Goal: Task Accomplishment & Management: Manage account settings

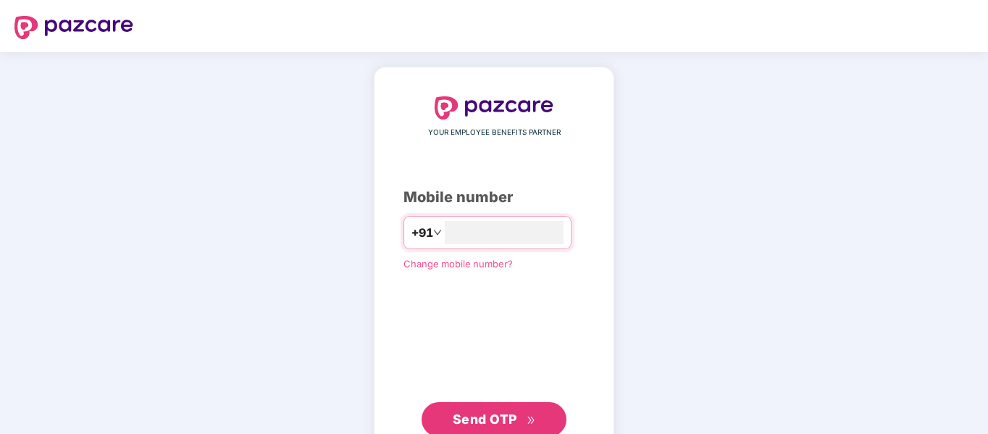
type input "*"
type input "**********"
click at [530, 419] on icon "double-right" at bounding box center [530, 418] width 7 height 7
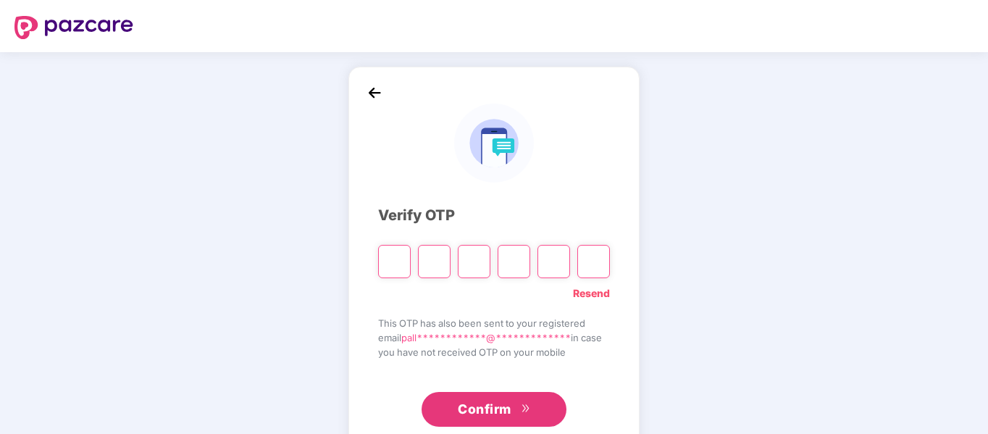
type input "*"
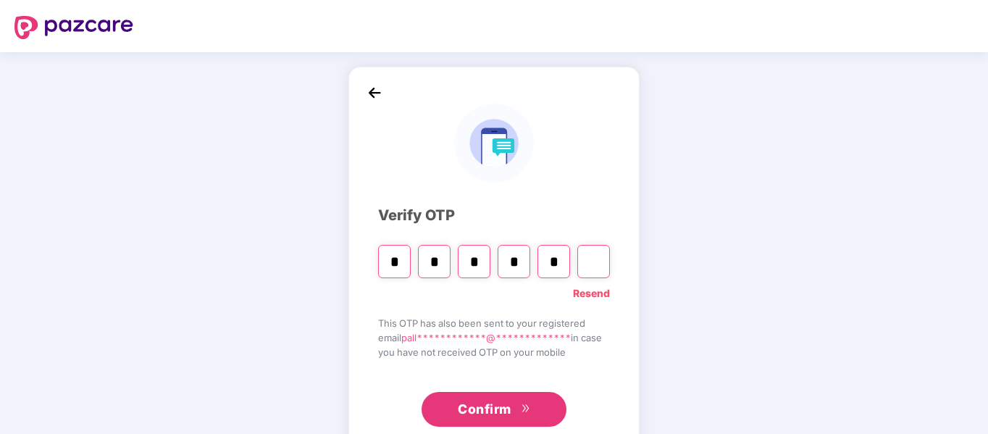
type input "*"
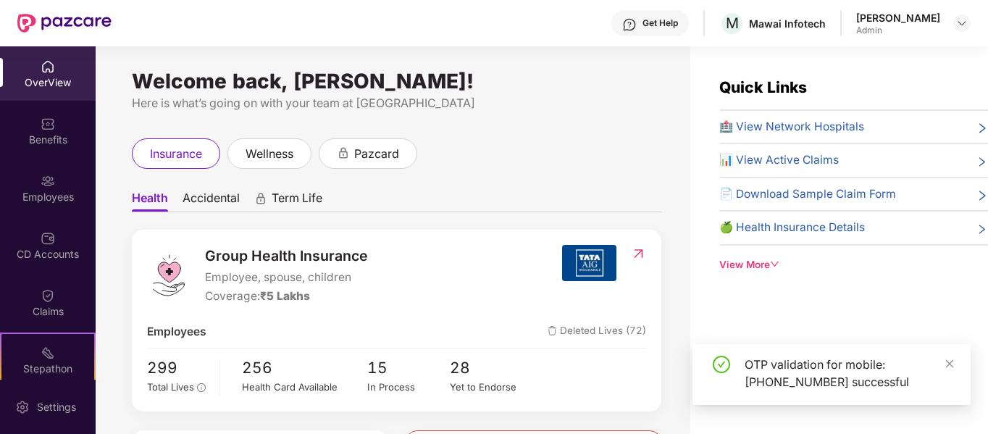
click at [54, 195] on div "Employees" at bounding box center [48, 197] width 96 height 14
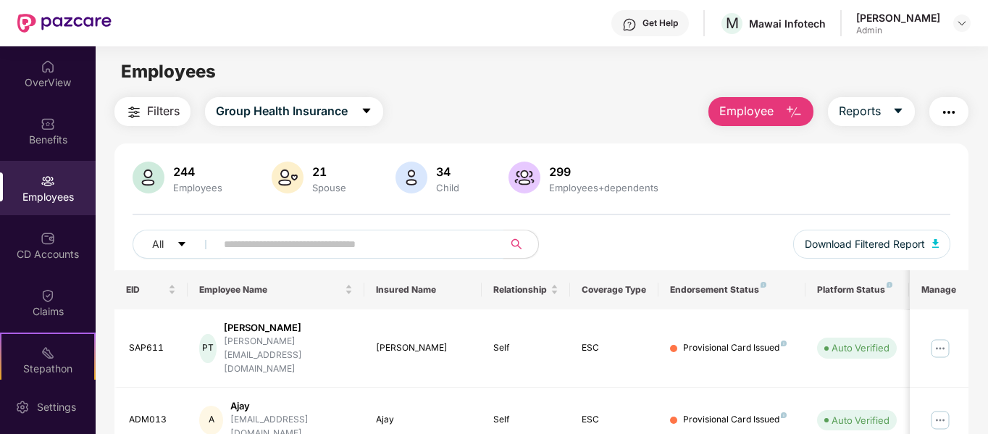
click at [274, 251] on input "text" at bounding box center [354, 244] width 260 height 22
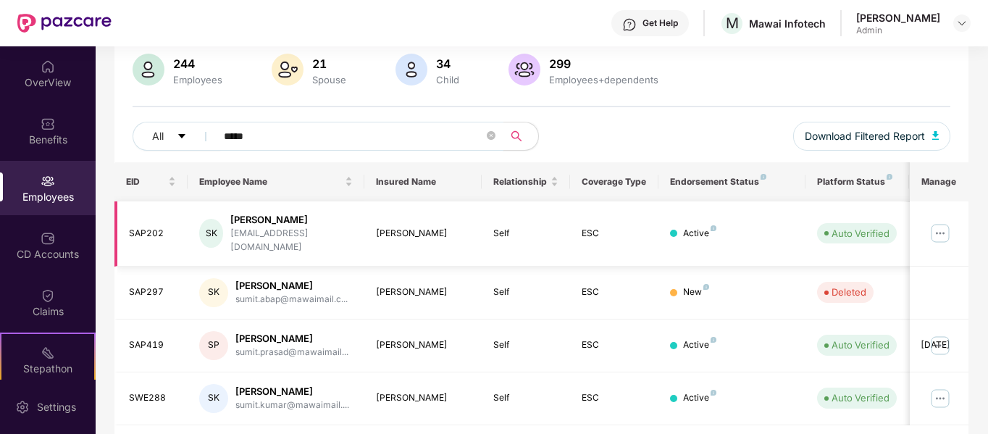
scroll to position [108, 0]
type input "*****"
click at [940, 334] on img at bounding box center [940, 345] width 23 height 23
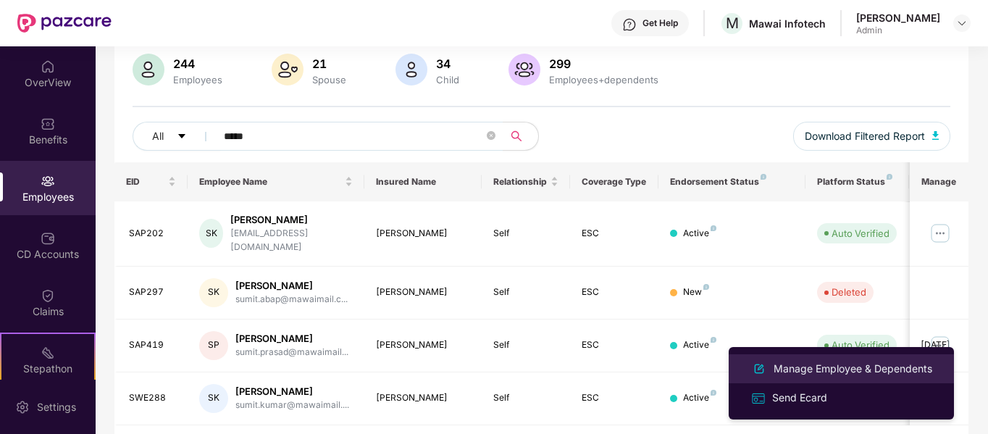
click at [850, 370] on div "Manage Employee & Dependents" at bounding box center [853, 369] width 164 height 16
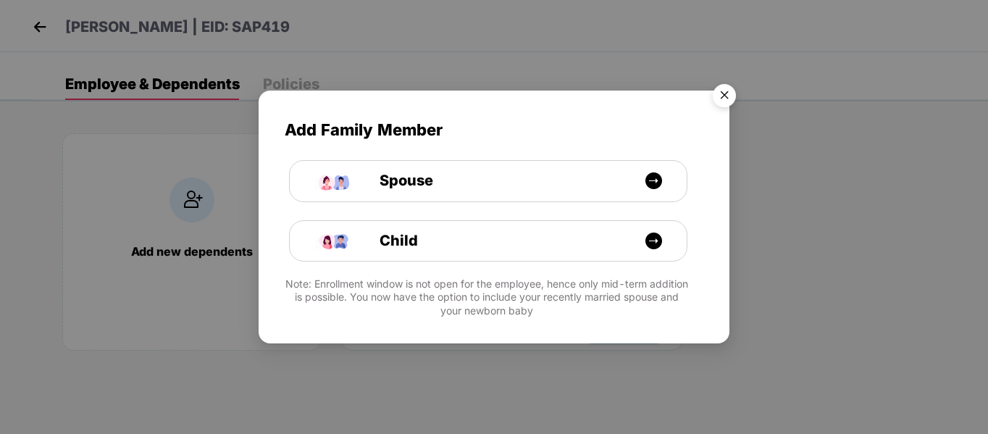
click at [727, 91] on img "Close" at bounding box center [724, 98] width 41 height 41
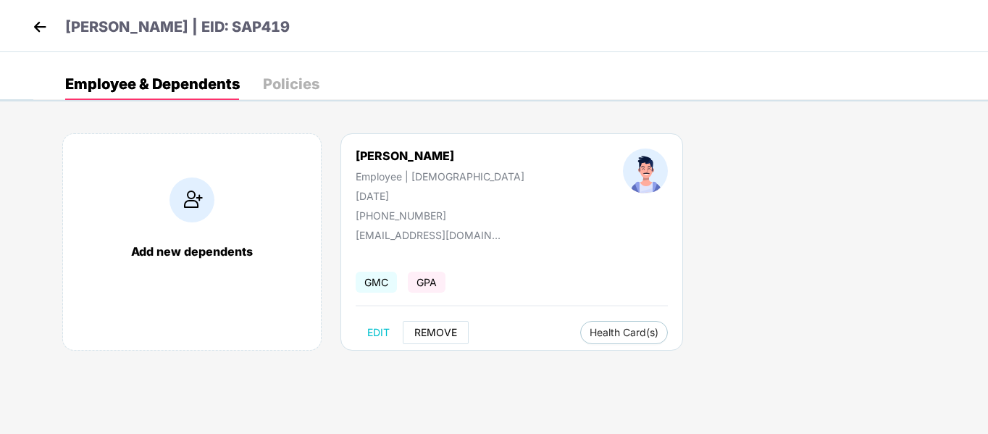
click at [443, 325] on button "REMOVE" at bounding box center [436, 332] width 66 height 23
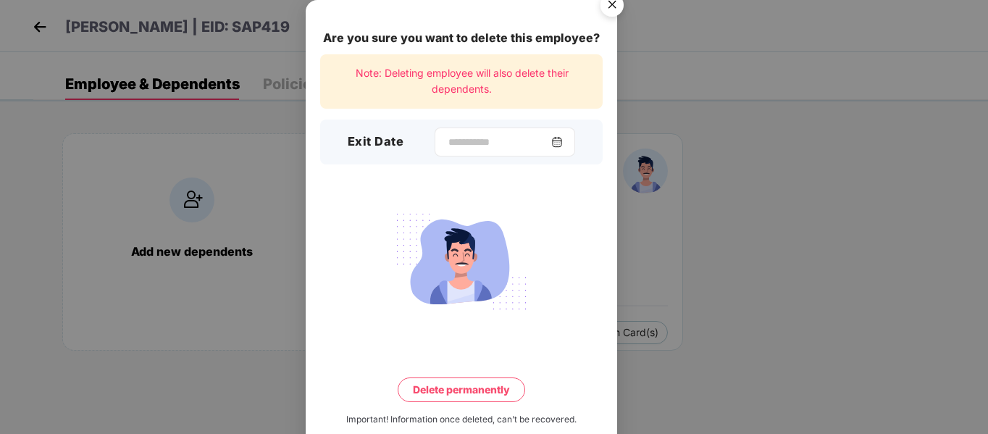
click at [563, 143] on img at bounding box center [557, 142] width 12 height 12
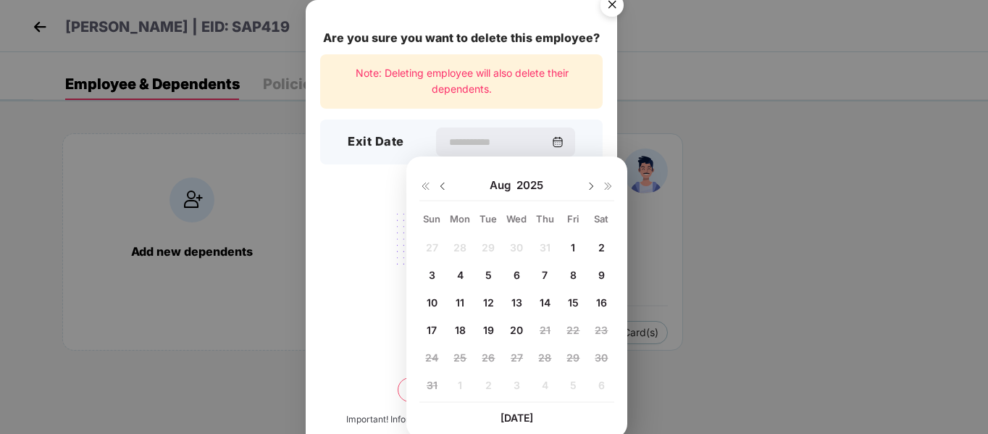
click at [513, 335] on span "20" at bounding box center [516, 330] width 13 height 12
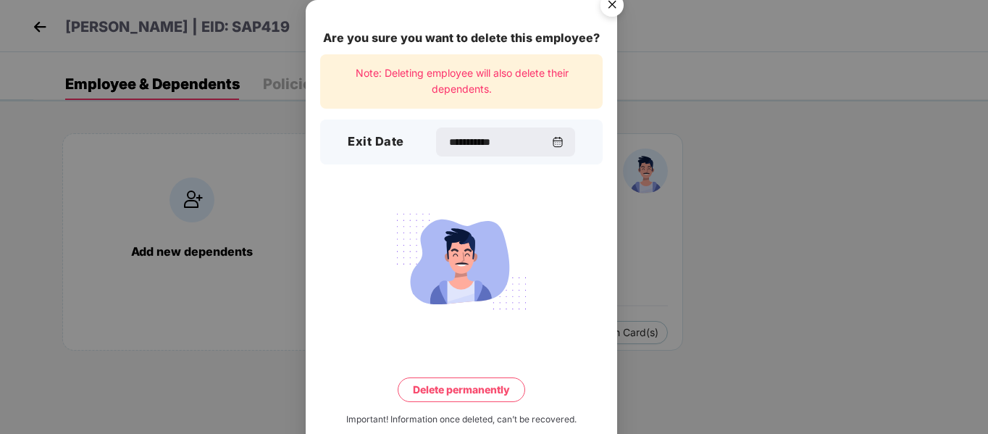
type input "**********"
click at [456, 381] on button "Delete permanently" at bounding box center [462, 389] width 128 height 25
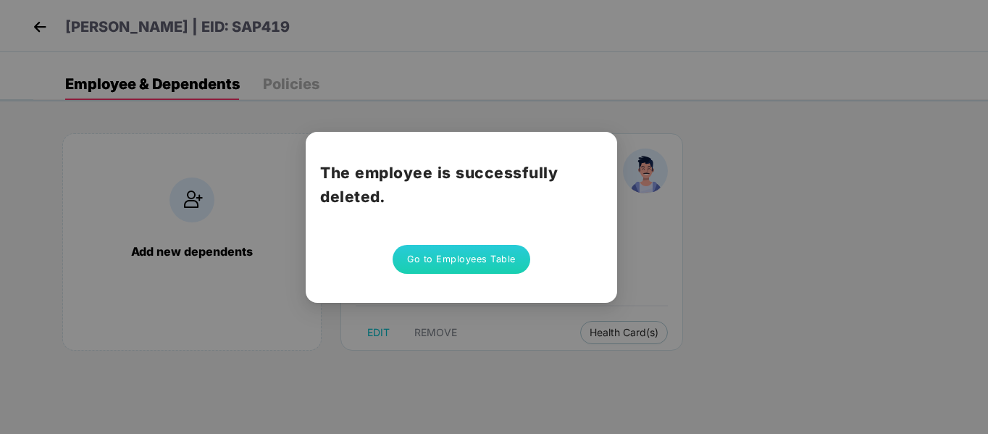
click at [460, 261] on button "Go to Employees Table" at bounding box center [462, 259] width 138 height 29
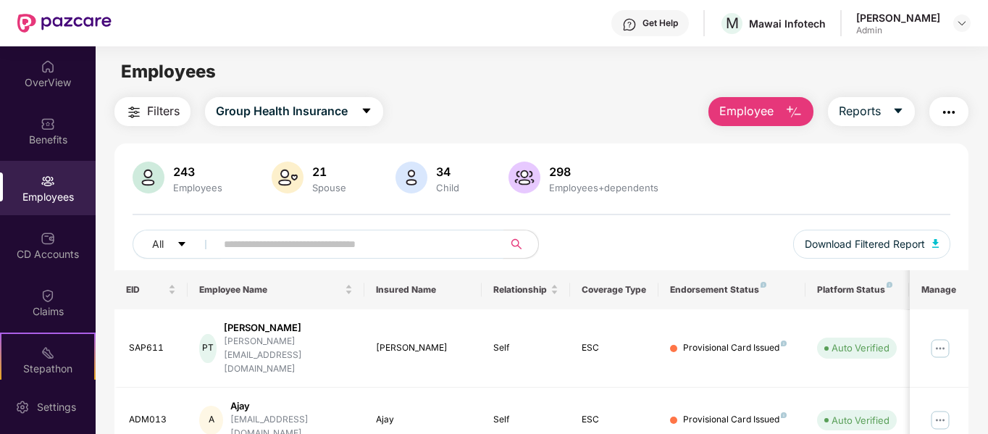
click at [377, 246] on input "text" at bounding box center [354, 244] width 260 height 22
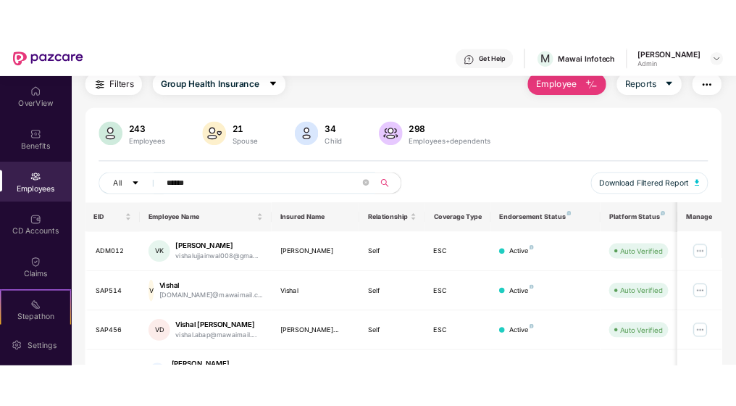
scroll to position [54, 0]
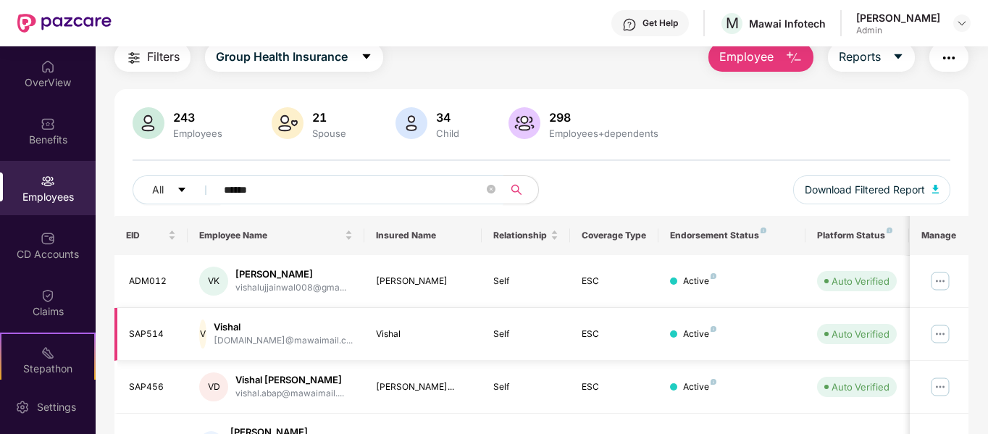
type input "******"
click at [943, 331] on img at bounding box center [940, 333] width 23 height 23
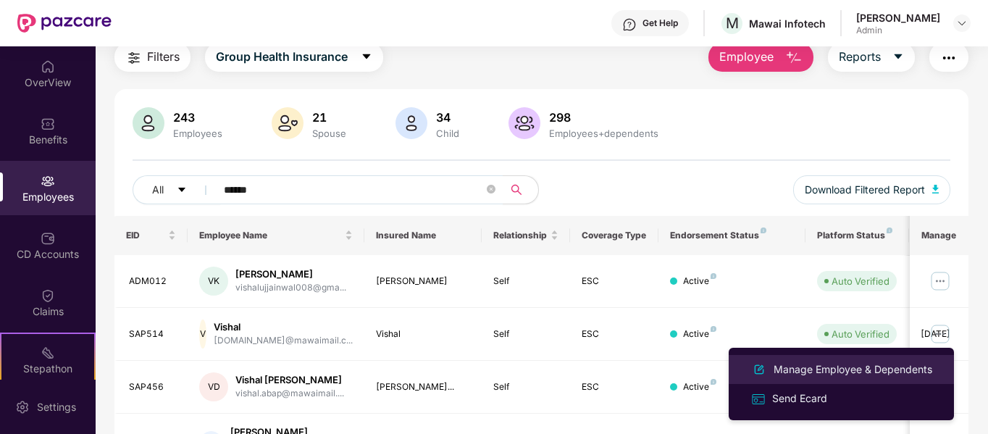
click at [851, 362] on div "Manage Employee & Dependents" at bounding box center [853, 370] width 164 height 16
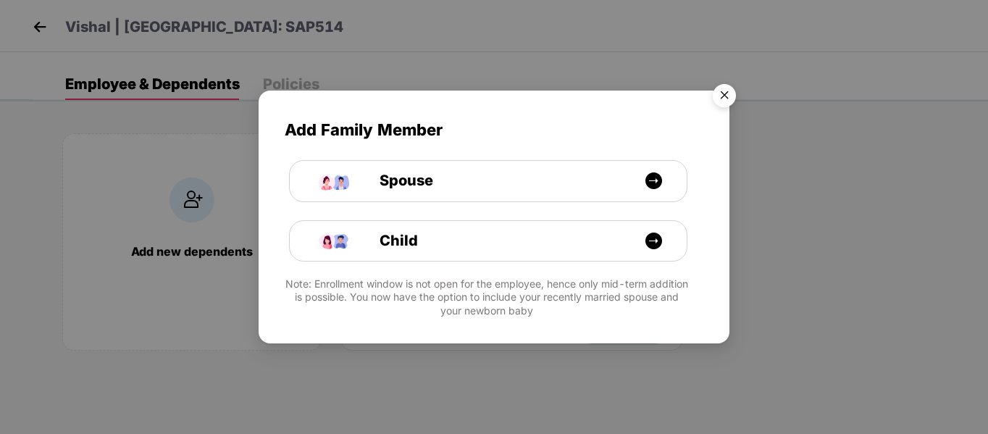
click at [724, 88] on img "Close" at bounding box center [724, 98] width 41 height 41
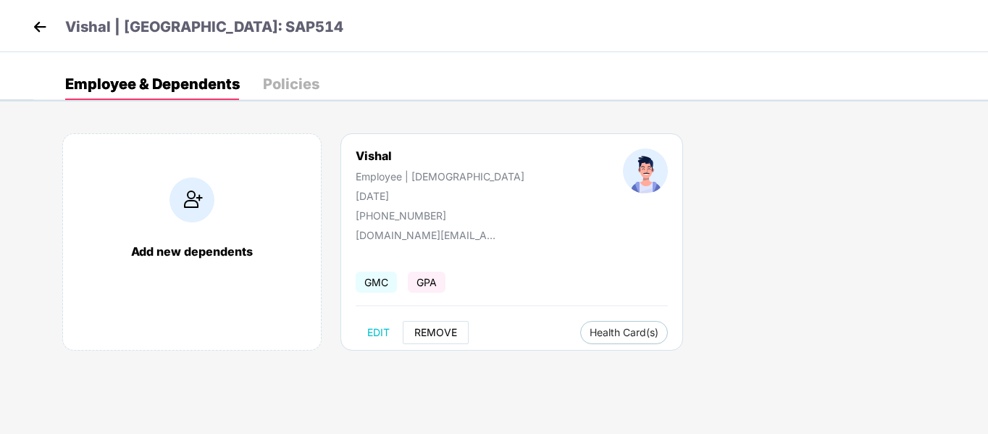
click at [423, 332] on span "REMOVE" at bounding box center [435, 333] width 43 height 12
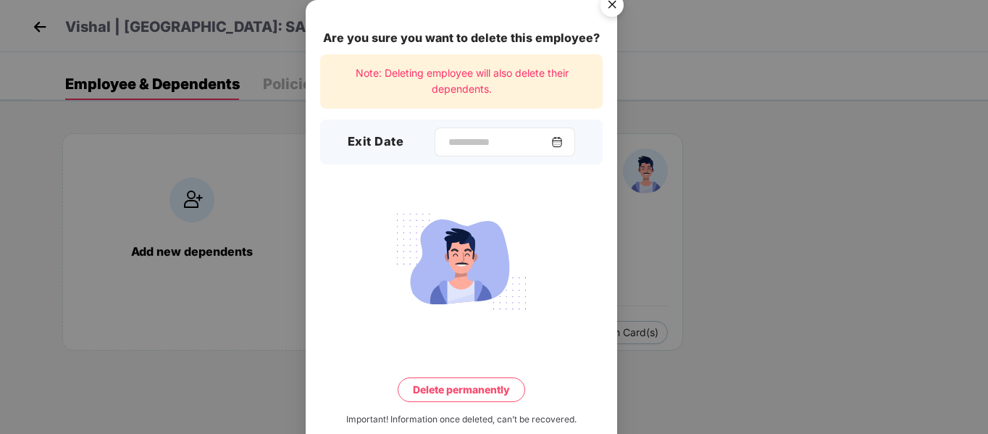
click at [563, 144] on img at bounding box center [557, 142] width 12 height 12
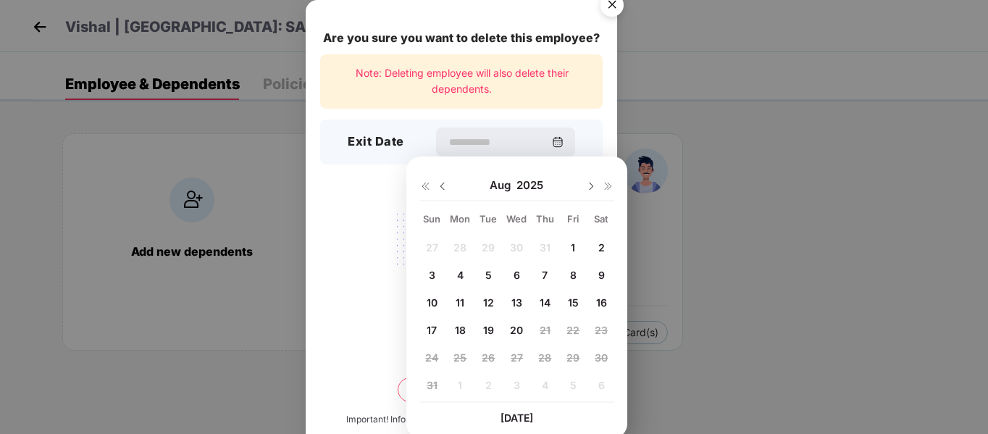
click at [521, 333] on span "20" at bounding box center [516, 330] width 13 height 12
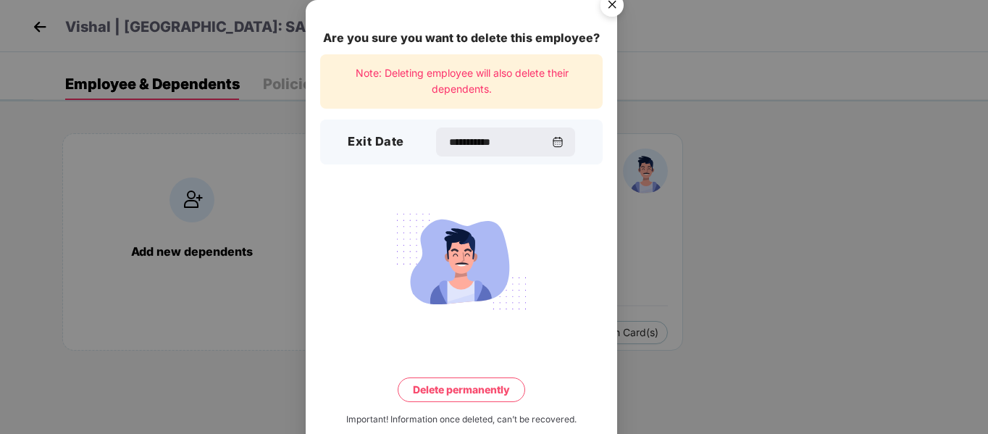
type input "**********"
click at [475, 388] on button "Delete permanently" at bounding box center [462, 389] width 128 height 25
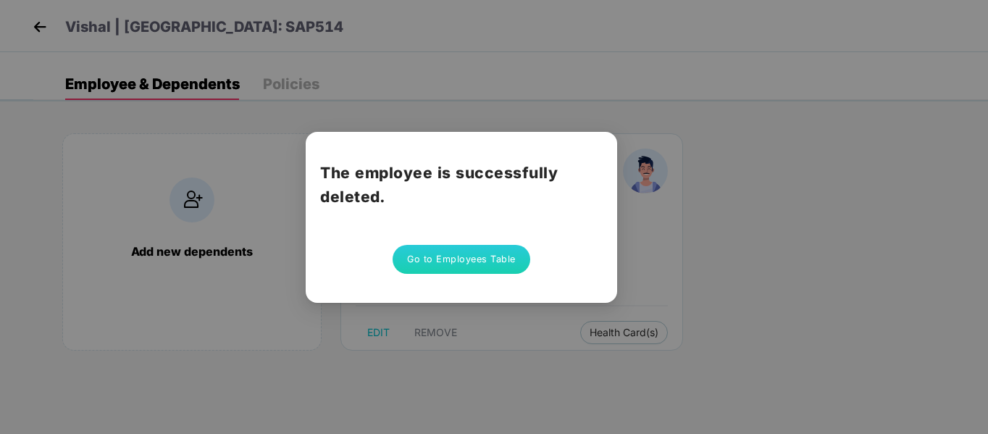
click at [455, 268] on button "Go to Employees Table" at bounding box center [462, 259] width 138 height 29
